Goal: Obtain resource: Obtain resource

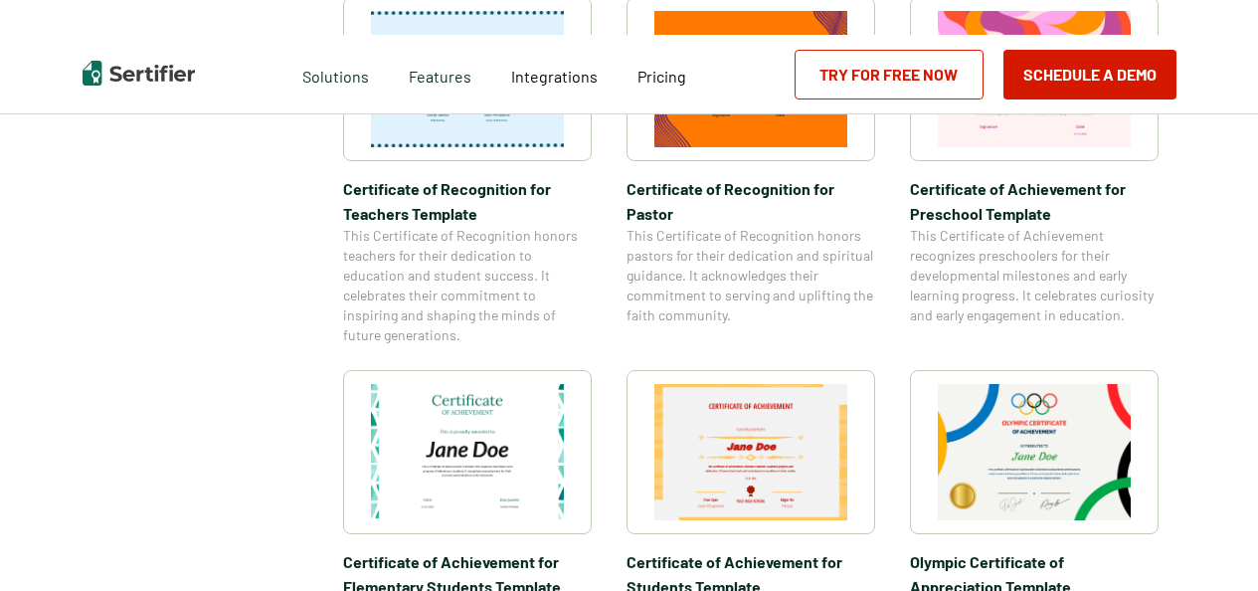
scroll to position [1193, 0]
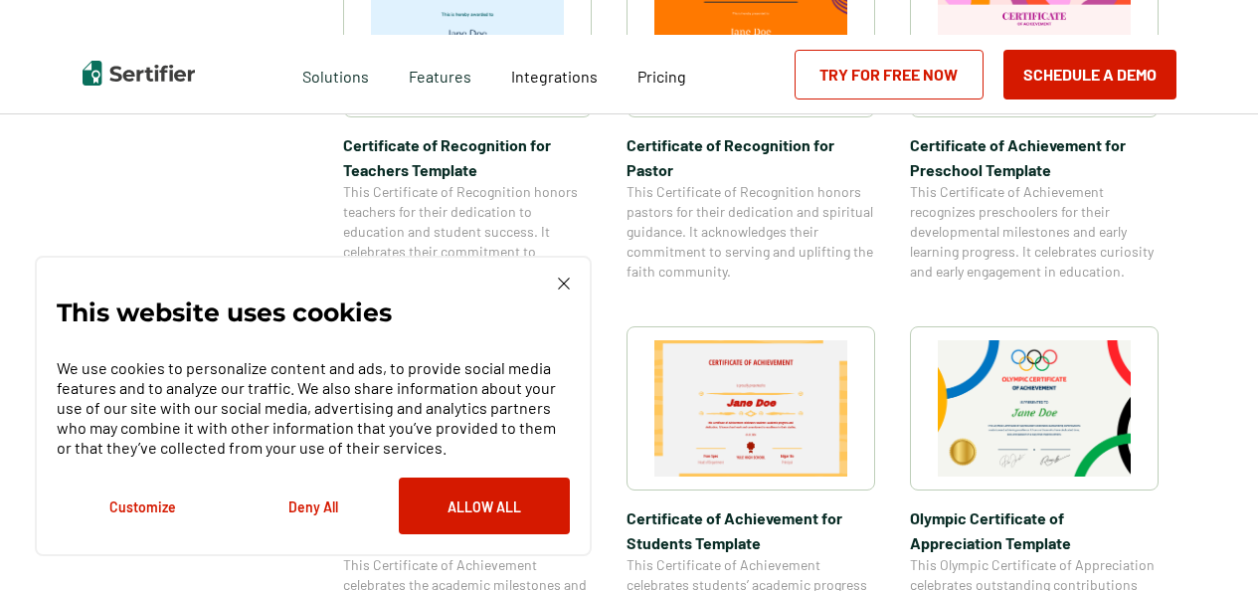
click at [563, 284] on img at bounding box center [564, 283] width 12 height 12
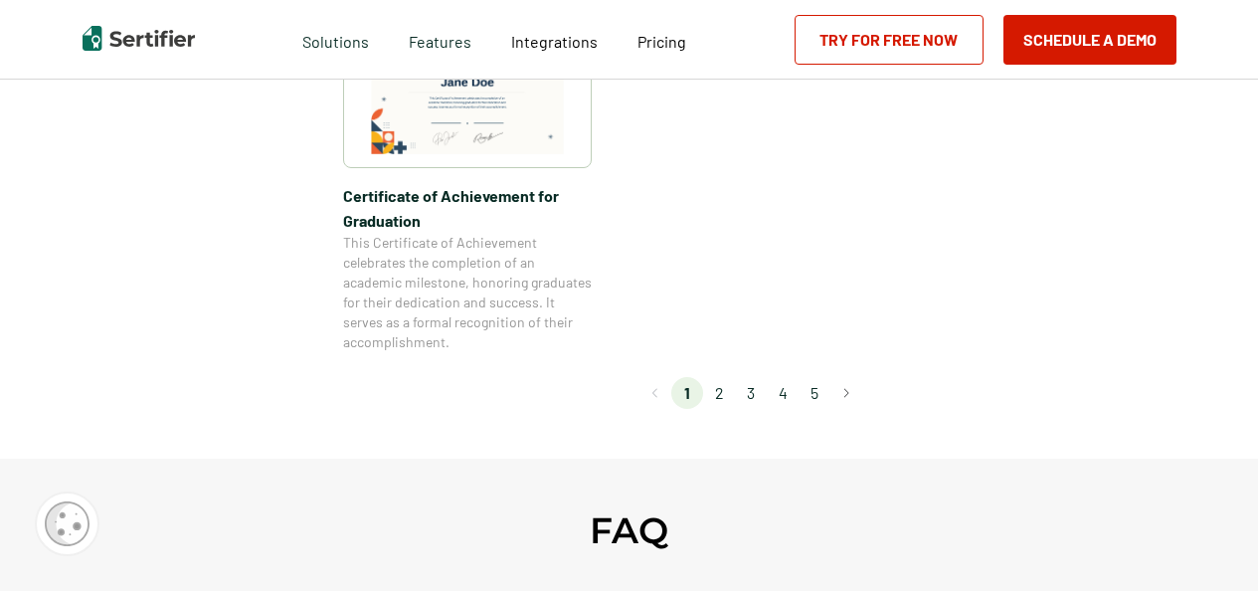
scroll to position [1890, 0]
click at [723, 389] on li "2" at bounding box center [719, 392] width 32 height 32
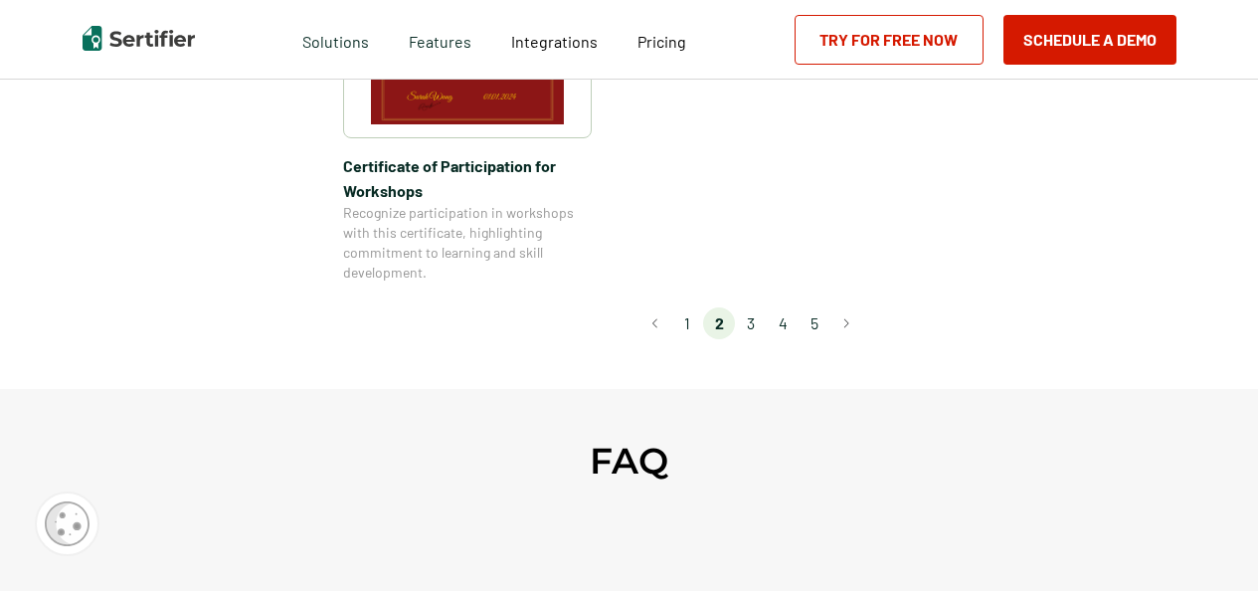
scroll to position [1989, 0]
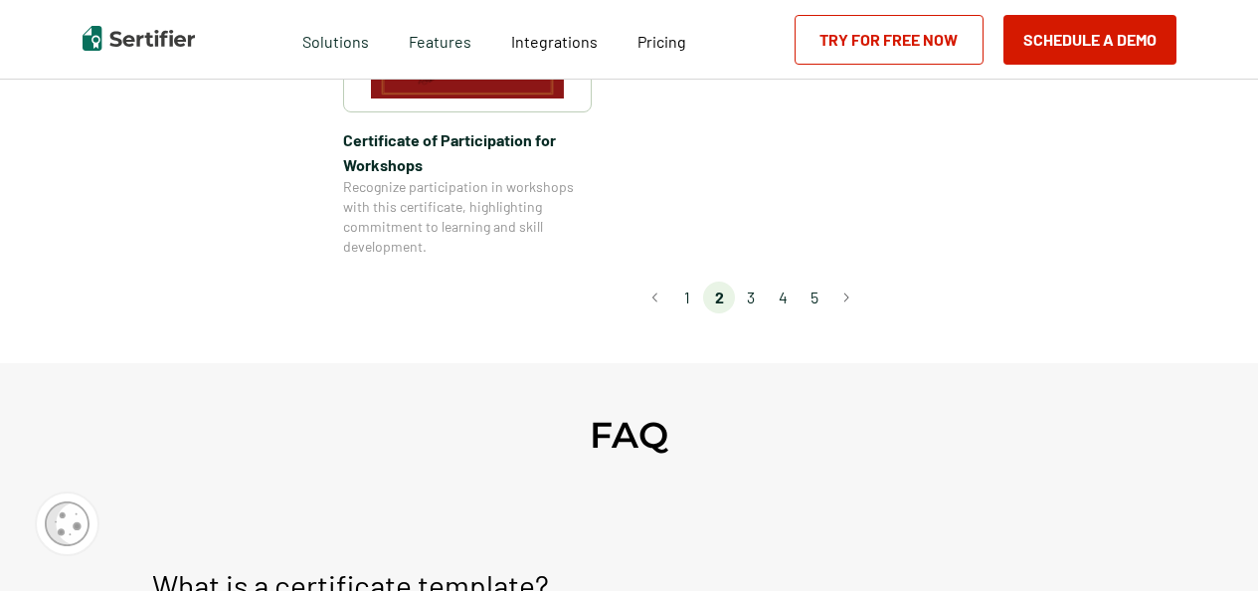
click at [756, 281] on li "3" at bounding box center [751, 297] width 32 height 32
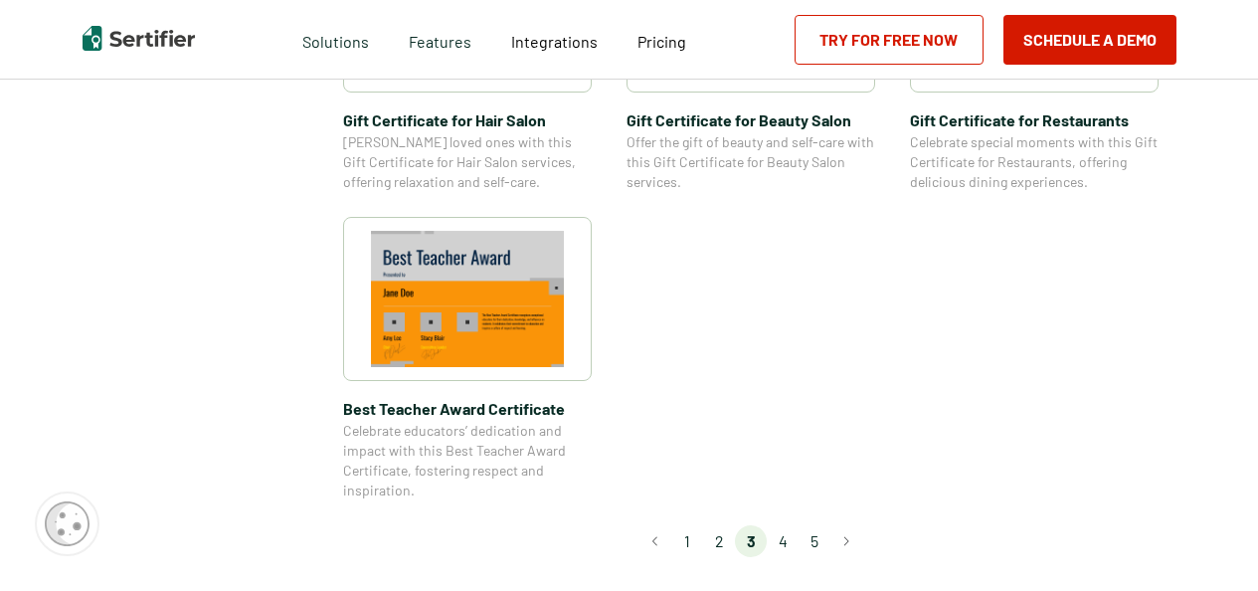
scroll to position [1591, 0]
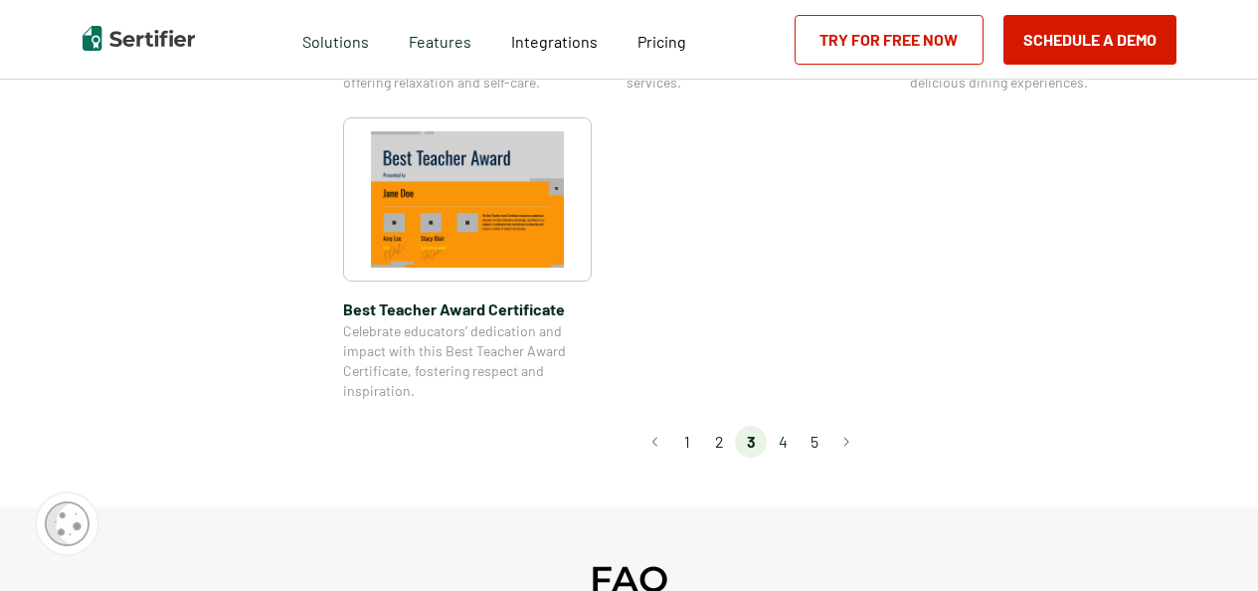
click at [789, 441] on li "4" at bounding box center [783, 442] width 32 height 32
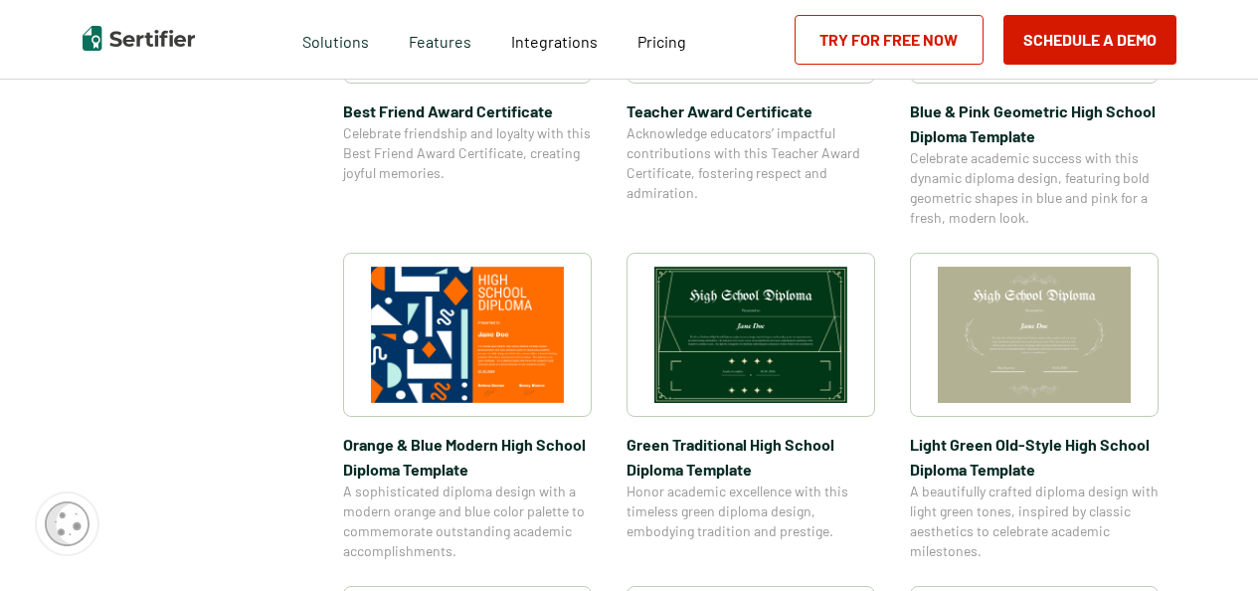
scroll to position [696, 0]
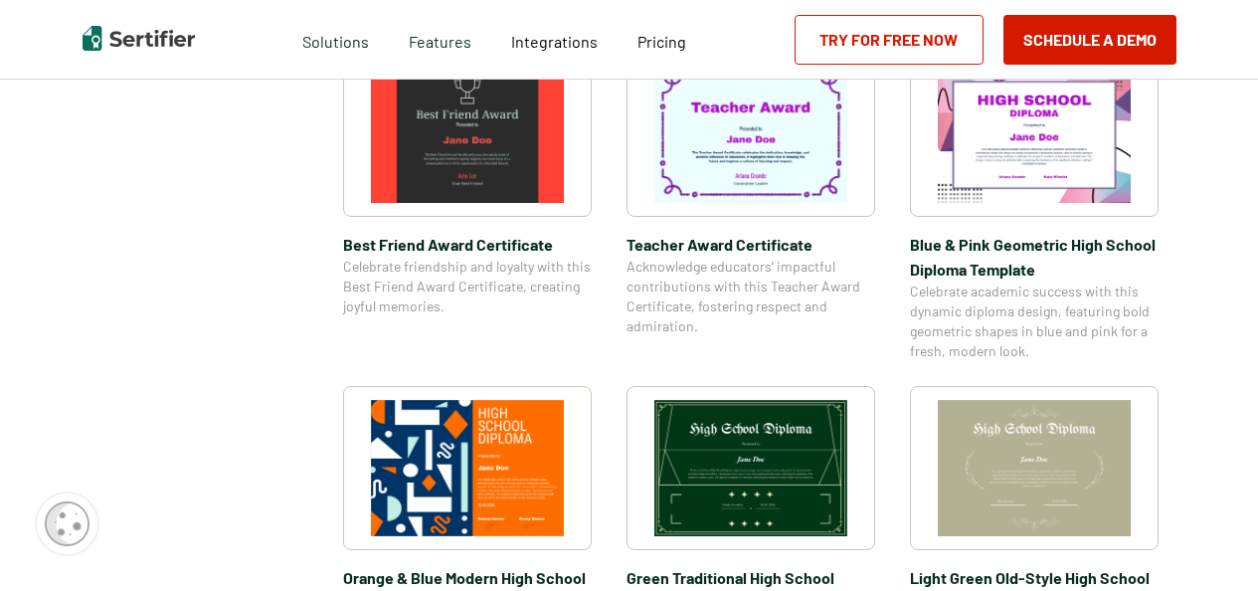
click at [1051, 474] on img at bounding box center [1034, 468] width 193 height 136
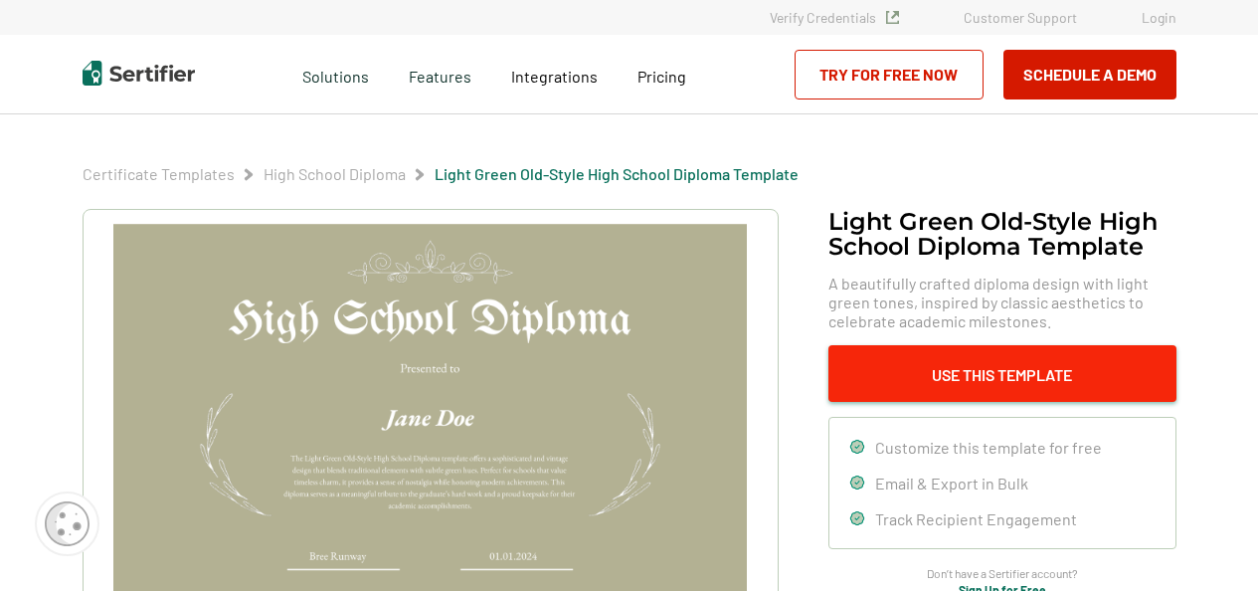
click at [905, 369] on button "Use This Template" at bounding box center [1002, 373] width 348 height 57
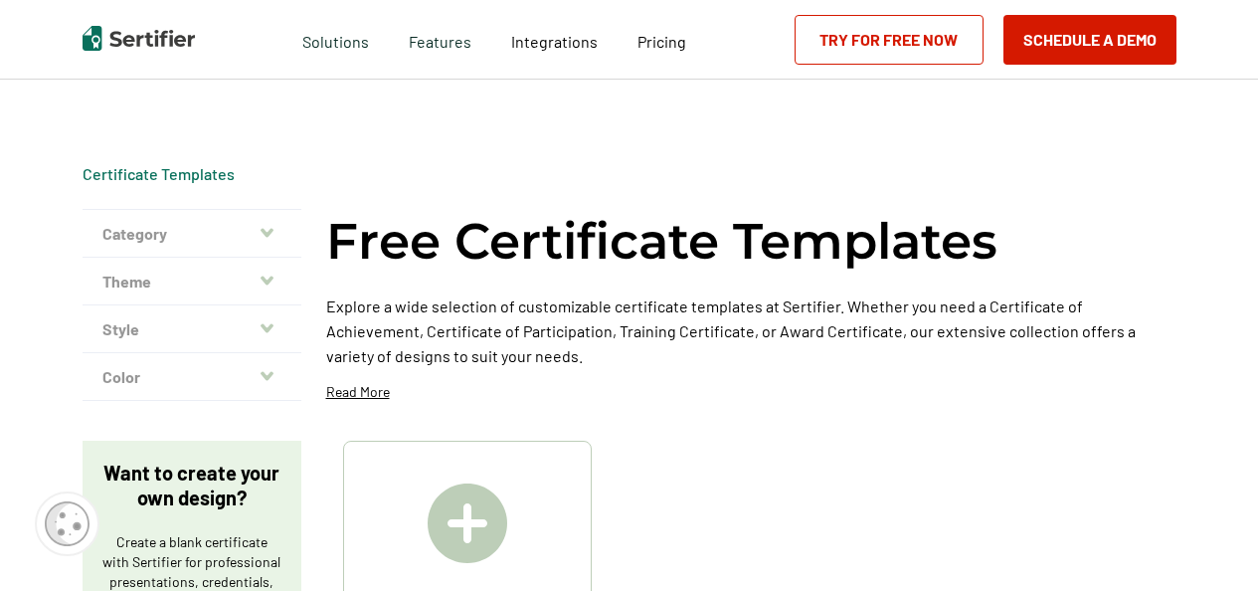
scroll to position [696, 0]
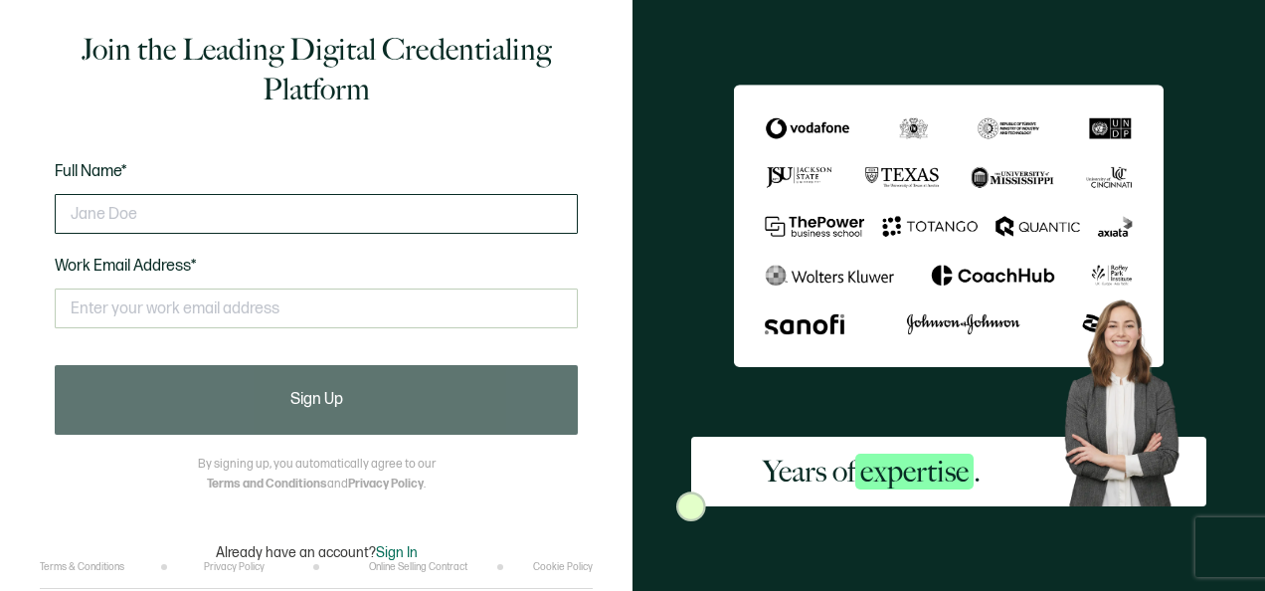
click at [167, 220] on input "text" at bounding box center [316, 214] width 523 height 40
type input "Jessica Andrews"
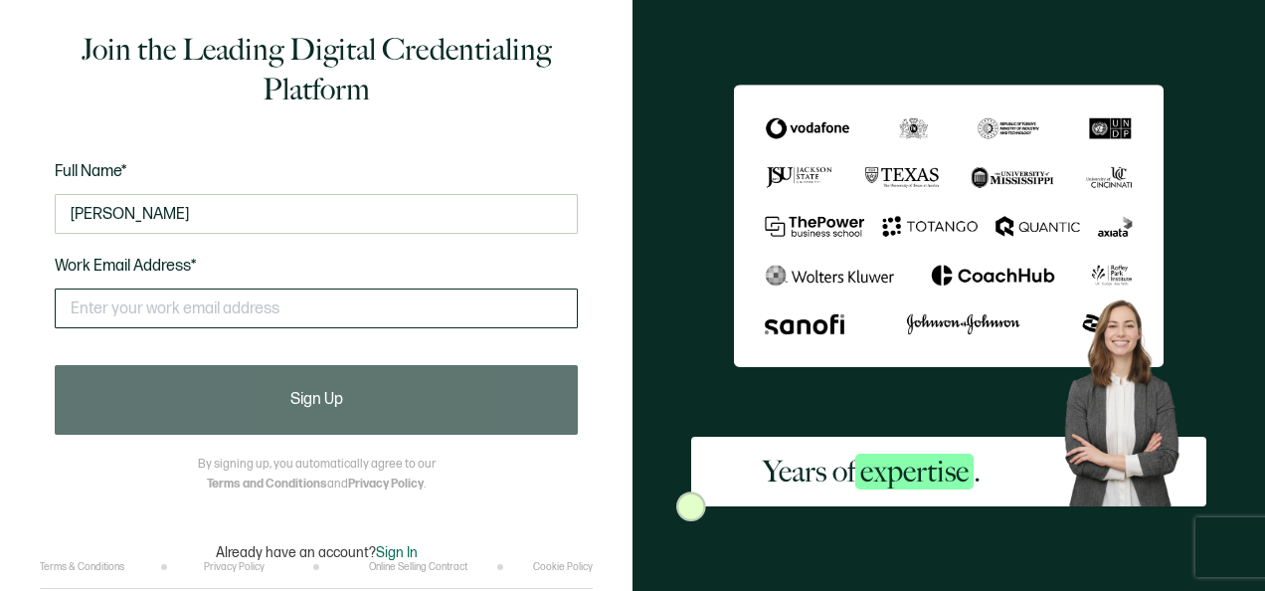
click at [166, 309] on input "text" at bounding box center [316, 308] width 523 height 40
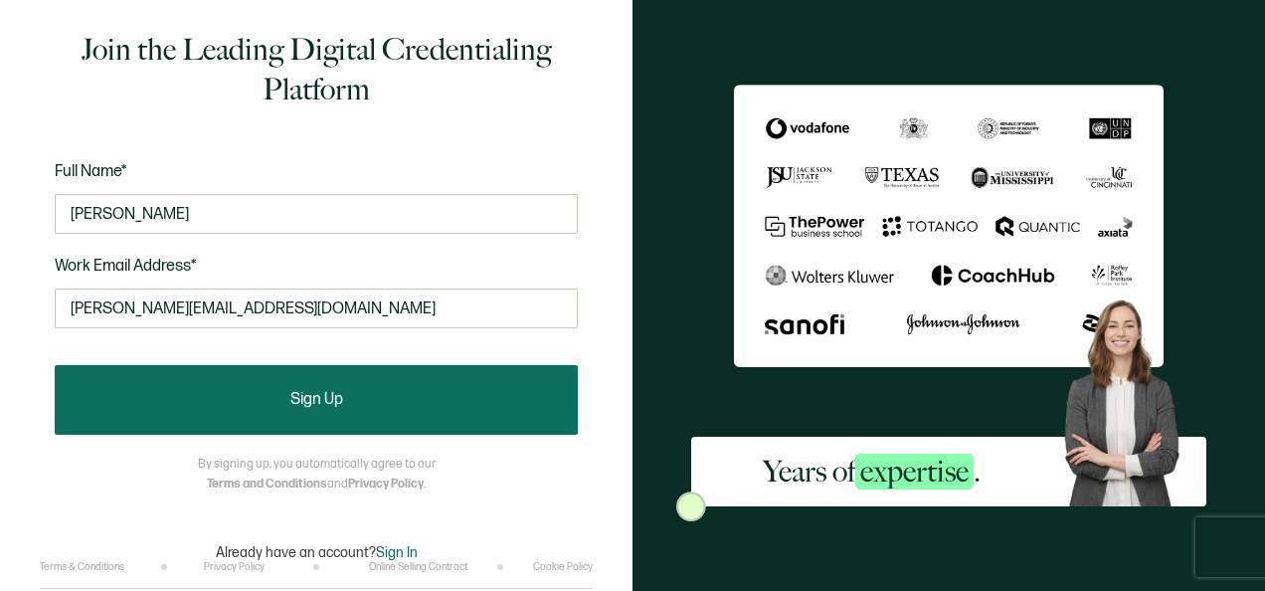
click at [198, 406] on button "Sign Up" at bounding box center [316, 400] width 523 height 70
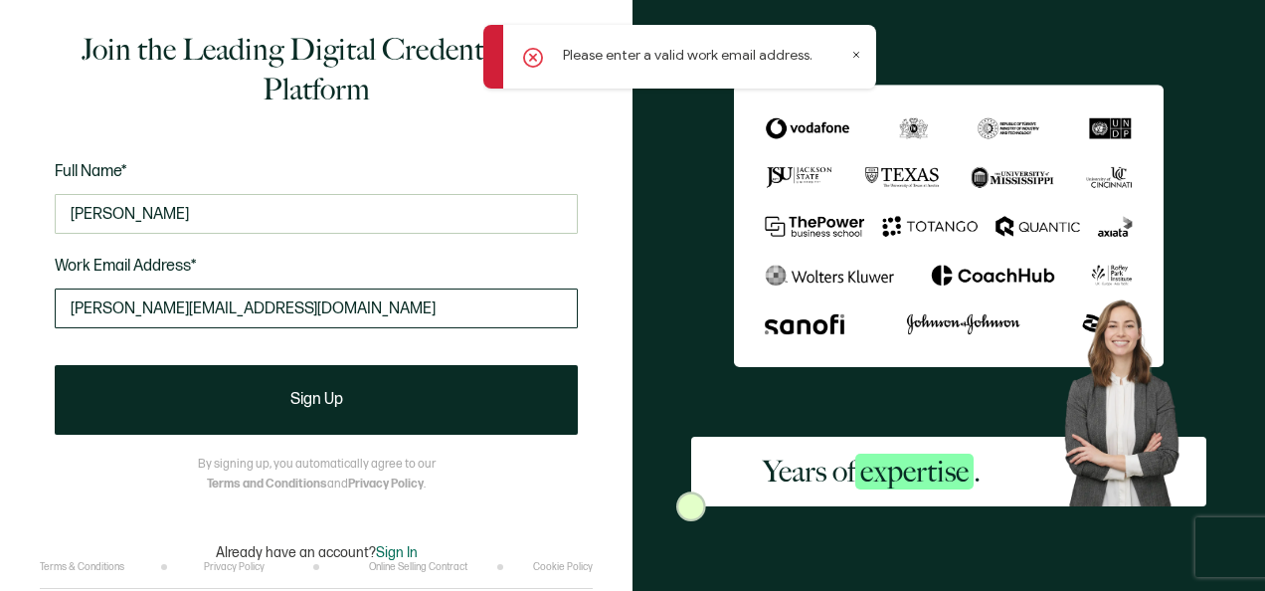
click at [280, 314] on input "andrews.jessica2@gmail.com" at bounding box center [316, 308] width 523 height 40
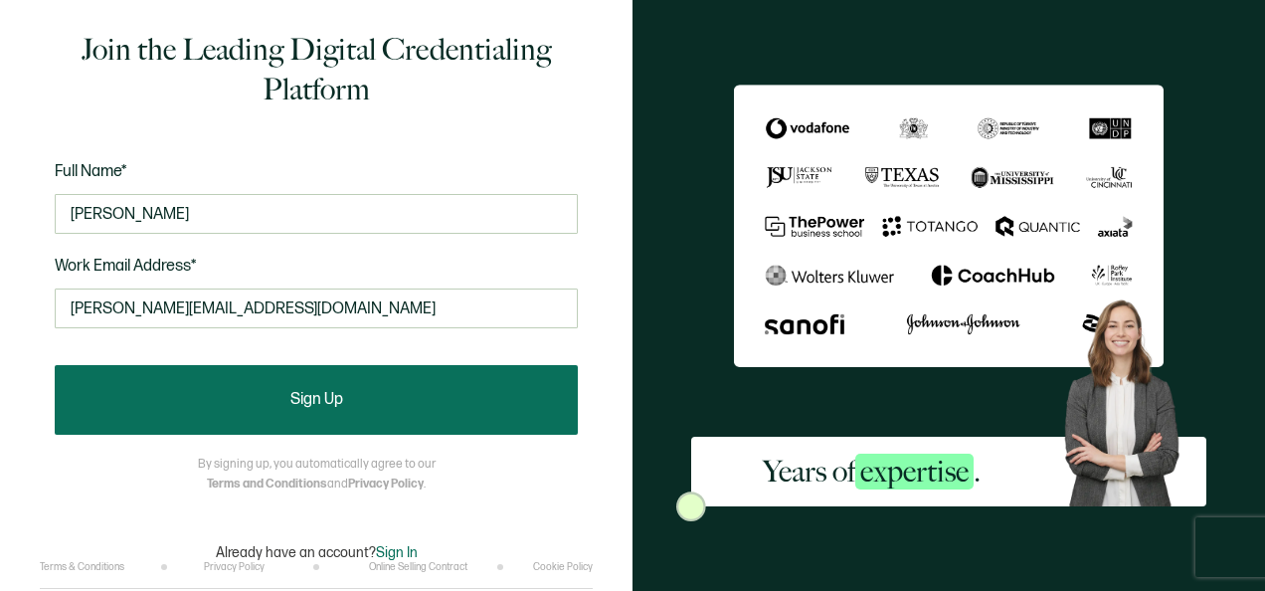
click at [278, 415] on button "Sign Up" at bounding box center [316, 400] width 523 height 70
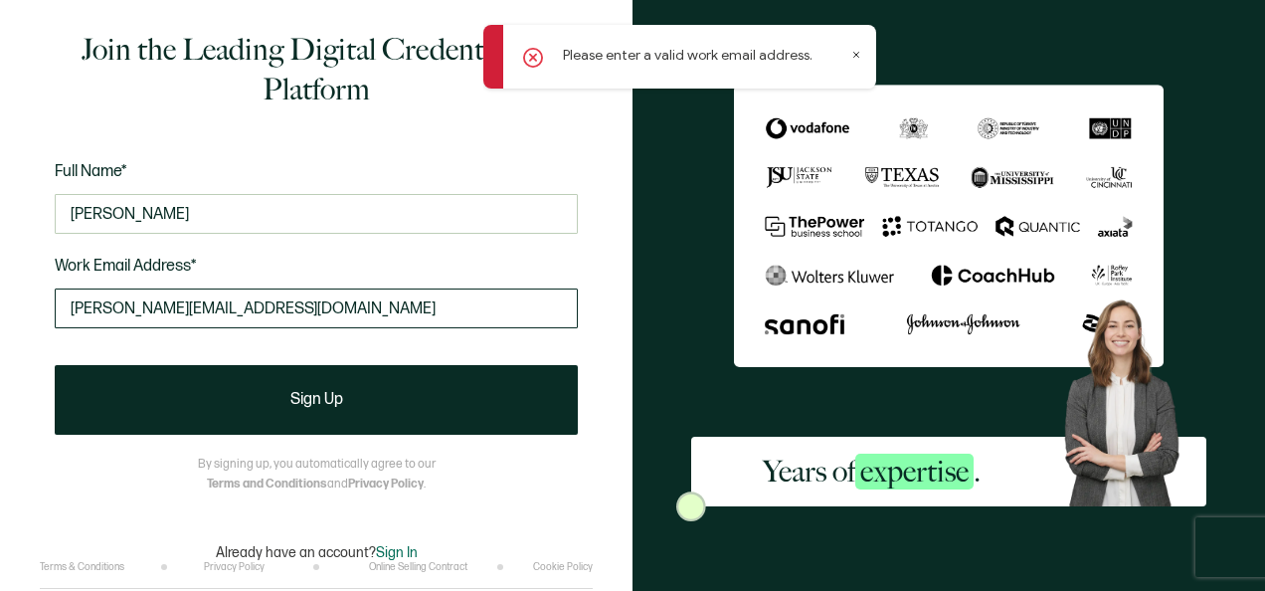
click at [307, 307] on input "andrews.jessica2@gmail.com" at bounding box center [316, 308] width 523 height 40
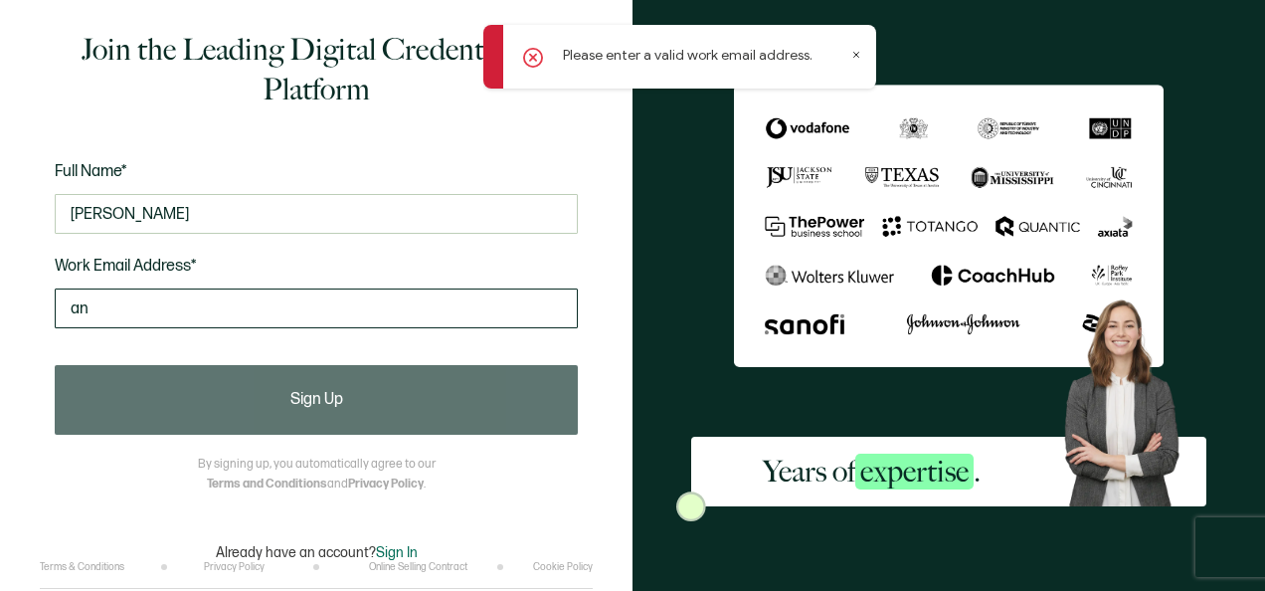
type input "a"
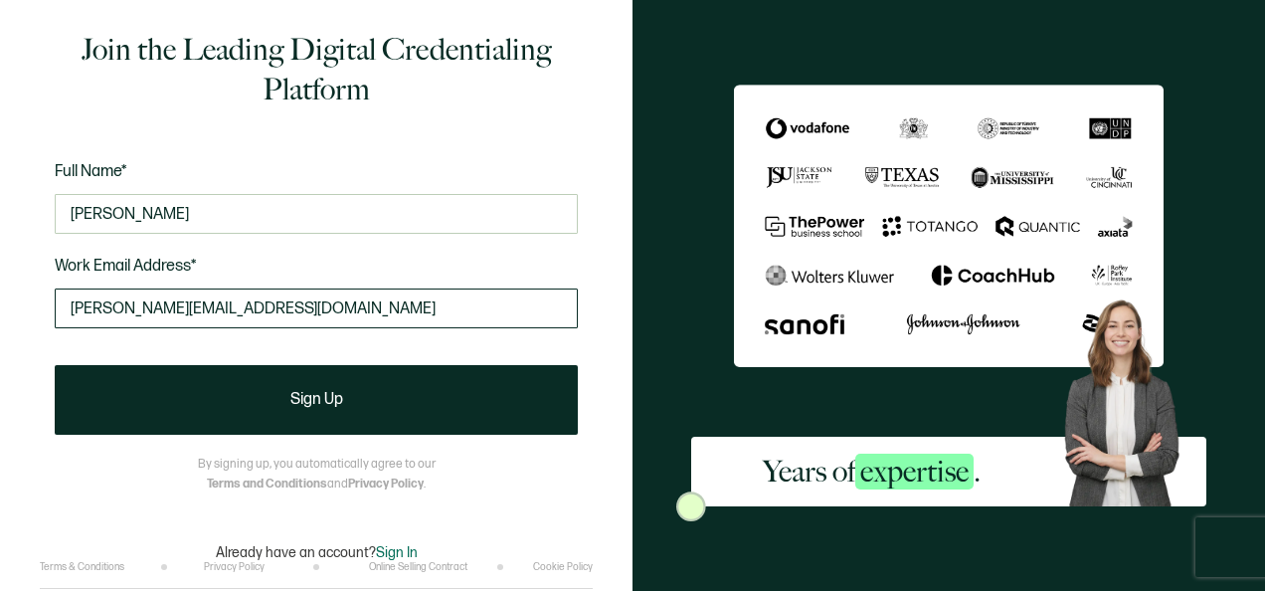
type input "andrews.jessica2@gmail.com"
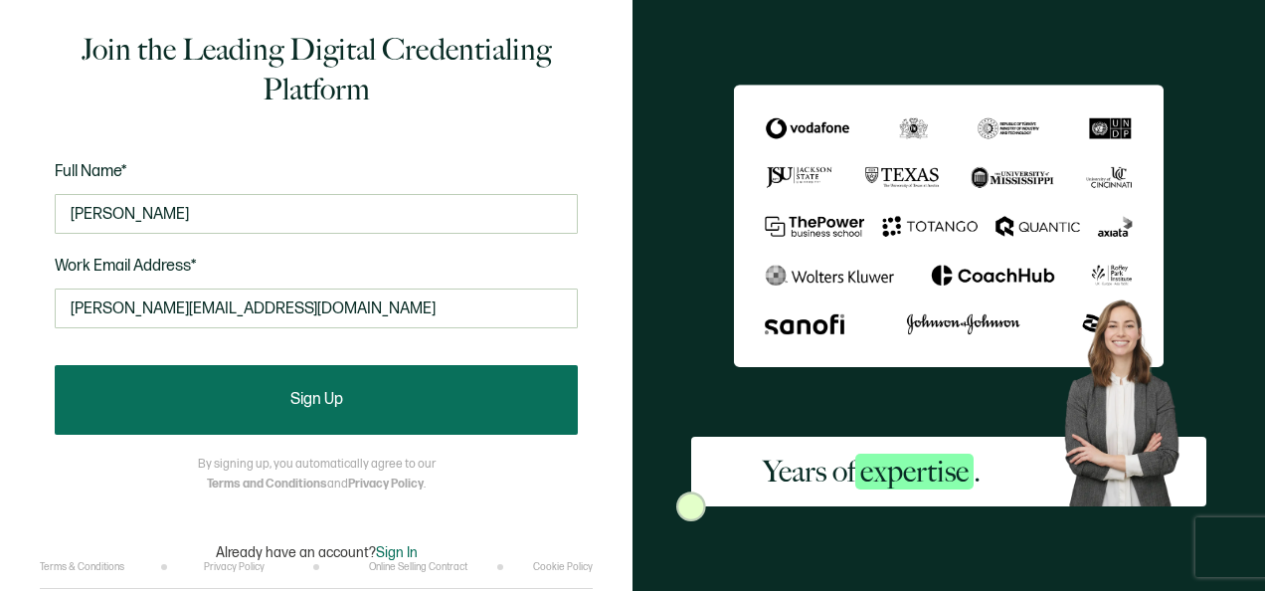
click at [335, 419] on button "Sign Up" at bounding box center [316, 400] width 523 height 70
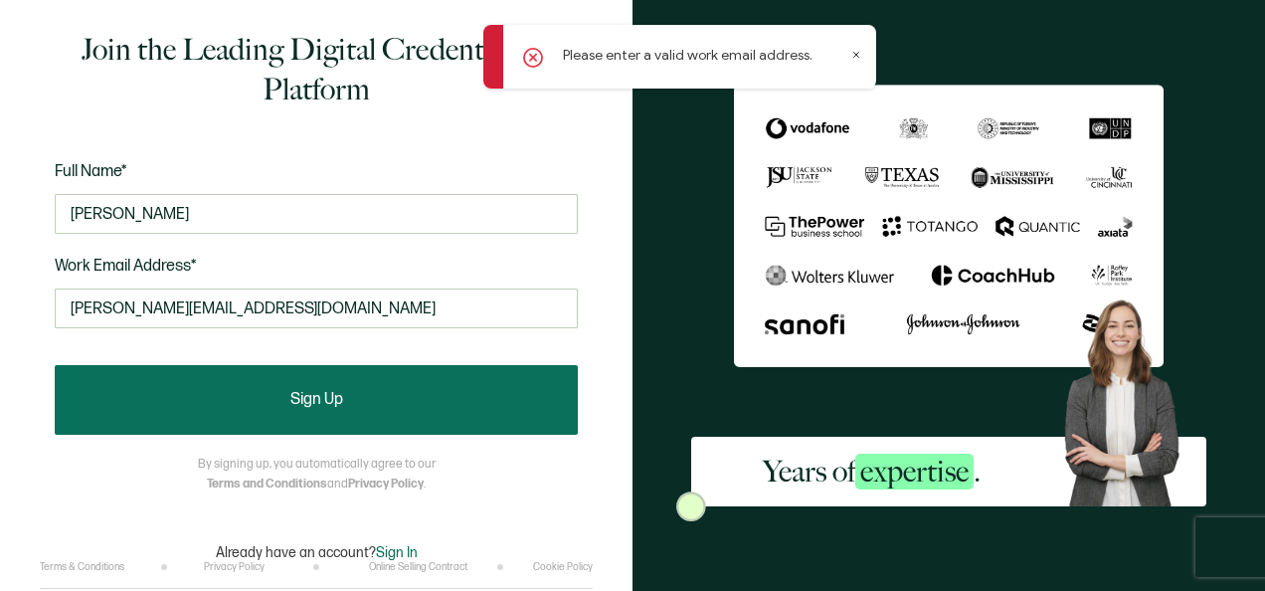
scroll to position [25, 0]
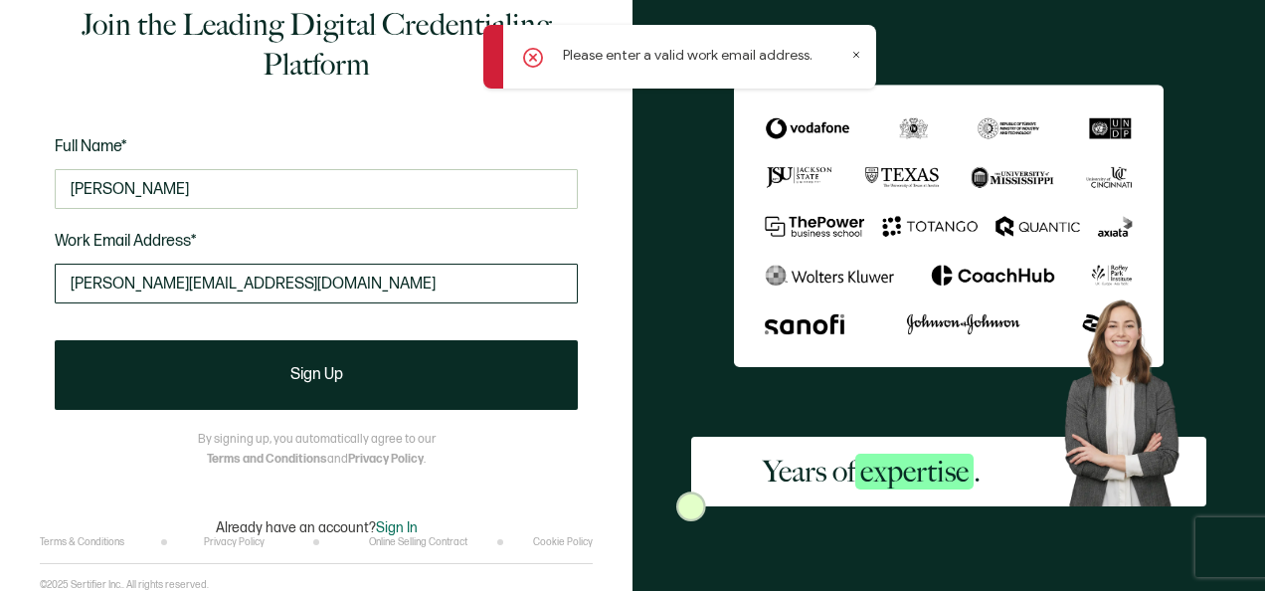
click at [67, 286] on input "andrews.jessica2@gmail.com" at bounding box center [316, 284] width 523 height 40
